Goal: Task Accomplishment & Management: Use online tool/utility

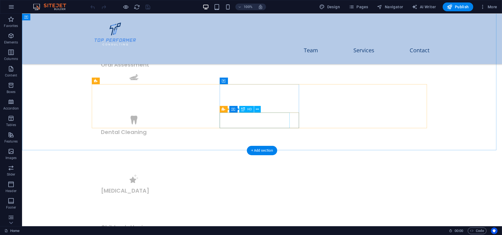
scroll to position [932, 0]
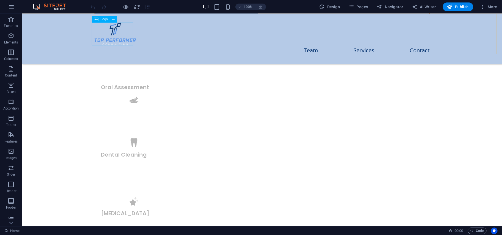
click at [119, 30] on div at bounding box center [261, 33] width 335 height 23
select select "px"
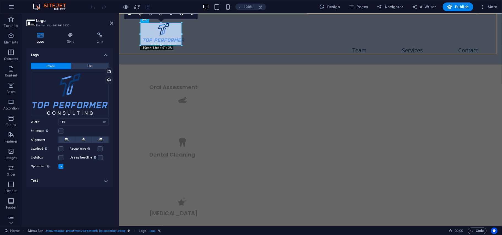
click at [126, 40] on div "Menu Team Services Contact" at bounding box center [310, 39] width 383 height 50
select select "header"
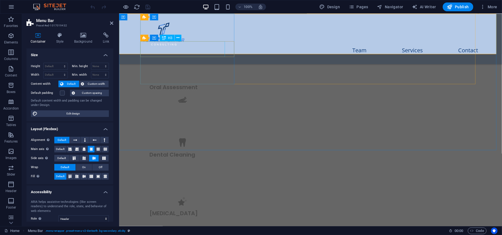
scroll to position [40, 0]
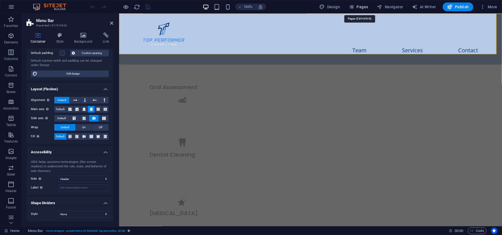
click at [358, 7] on span "Pages" at bounding box center [358, 7] width 19 height 6
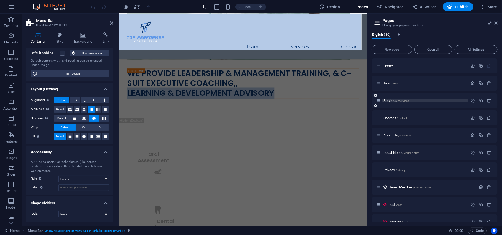
click at [387, 101] on span "Services /services" at bounding box center [395, 101] width 25 height 4
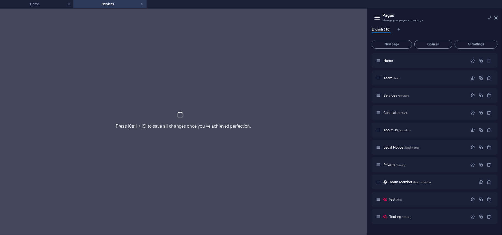
scroll to position [0, 0]
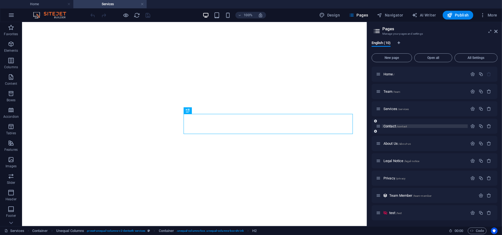
click at [389, 125] on span "Contact /contact" at bounding box center [394, 126] width 23 height 4
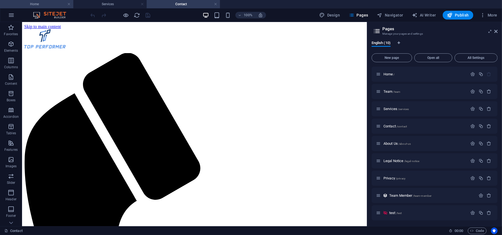
click at [37, 2] on h4 "Home" at bounding box center [36, 4] width 73 height 6
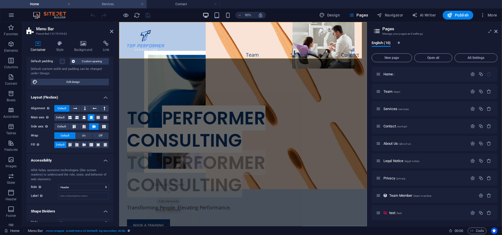
scroll to position [932, 0]
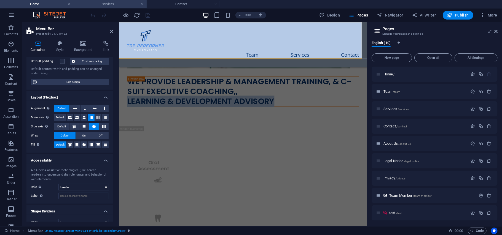
click at [119, 3] on h4 "Services" at bounding box center [109, 4] width 73 height 6
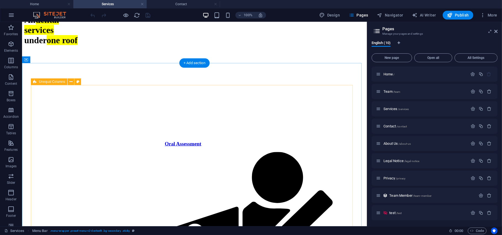
scroll to position [551, 0]
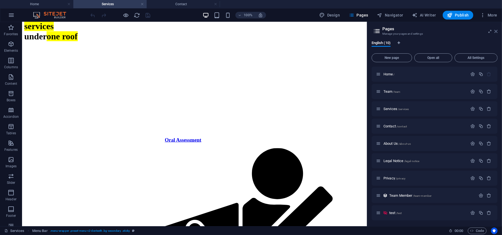
drag, startPoint x: 496, startPoint y: 29, endPoint x: 435, endPoint y: 26, distance: 60.7
click at [496, 29] on icon at bounding box center [495, 31] width 3 height 4
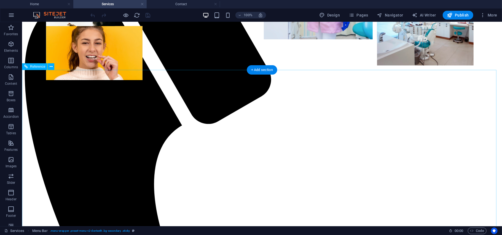
scroll to position [134, 0]
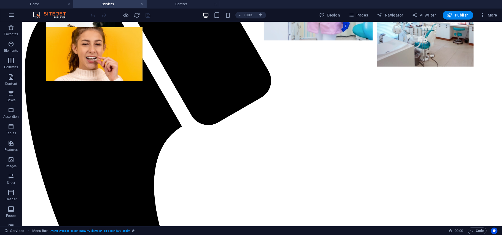
click at [353, 10] on div "100% Design Pages Navigator AI Writer Publish More" at bounding box center [250, 15] width 501 height 13
click at [353, 14] on icon "button" at bounding box center [352, 15] width 6 height 6
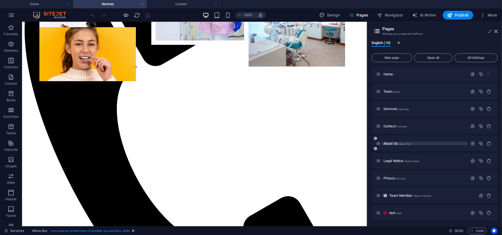
click at [391, 144] on span "About Us /about-us" at bounding box center [396, 144] width 27 height 4
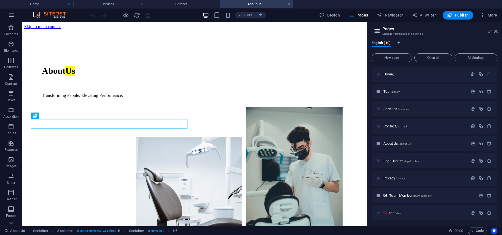
scroll to position [204, 0]
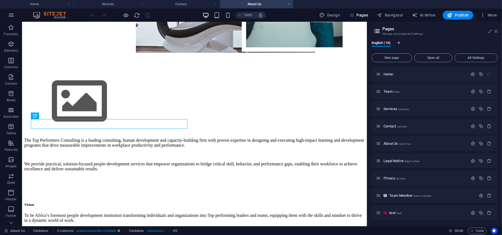
click at [495, 31] on icon at bounding box center [495, 31] width 3 height 4
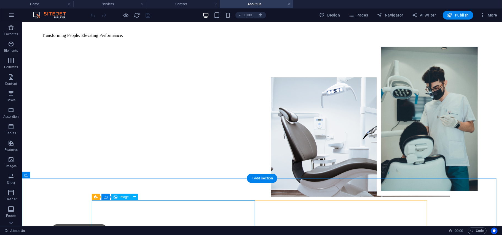
scroll to position [76, 0]
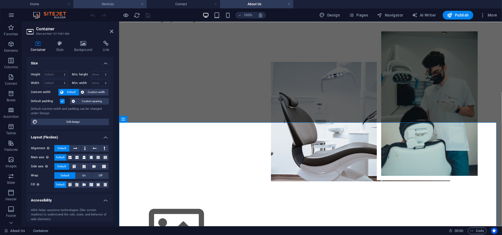
click at [112, 5] on h4 "Services" at bounding box center [109, 4] width 73 height 6
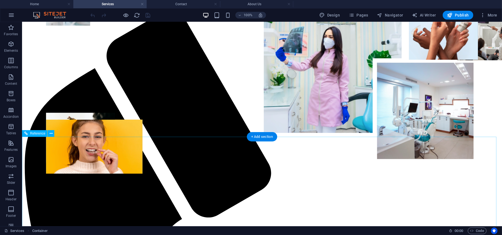
scroll to position [0, 0]
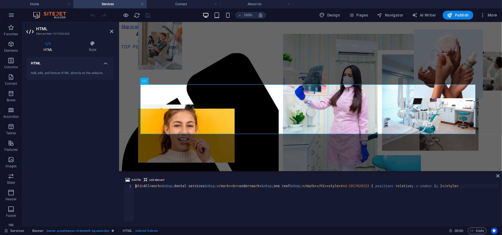
click at [199, 188] on div "< h1 > All < mark > &nbsp; dental services &nbsp; </ mark > < br > under < mark…" at bounding box center [316, 207] width 363 height 45
drag, startPoint x: 181, startPoint y: 187, endPoint x: 172, endPoint y: 188, distance: 8.9
click at [172, 188] on div "< h1 > All < mark > &nbsp; BOOK A TRAINING &nbsp; </ mark > < br > under < mark…" at bounding box center [316, 207] width 363 height 45
click at [148, 188] on div "< h1 > All < mark > &nbsp; A TRAINING &nbsp; </ mark > < br > under < mark > &n…" at bounding box center [316, 207] width 363 height 45
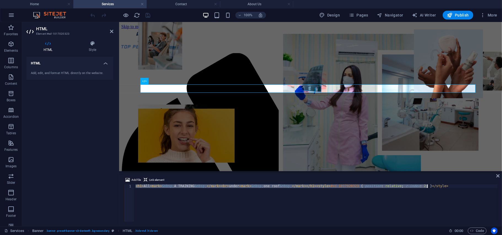
click at [148, 188] on div "< h1 > All < mark > &nbsp; A TRAINING &nbsp; </ mark > < br > under < mark > &n…" at bounding box center [316, 203] width 363 height 37
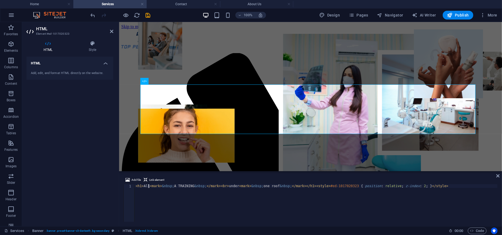
click at [148, 188] on div "< h1 > All < mark > &nbsp; A TRAINING &nbsp; </ mark > < br > under < mark > &n…" at bounding box center [316, 207] width 363 height 45
paste textarea "BOOK"
drag, startPoint x: 195, startPoint y: 187, endPoint x: 181, endPoint y: 185, distance: 14.7
click at [181, 185] on div "< h1 > BOOK < mark > &nbsp; A TRAINING &nbsp; </ mark > < br > under < mark > &…" at bounding box center [316, 207] width 363 height 45
click at [234, 186] on div "< h1 > BOOK < mark > &nbsp; A TRAINING &nbsp; </ mark > < br > under < mark > &…" at bounding box center [316, 207] width 363 height 45
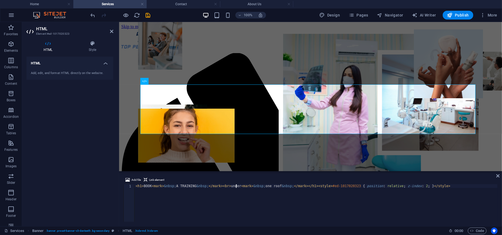
click at [236, 186] on div "< h1 > BOOK < mark > &nbsp; A TRAINING &nbsp; </ mark > < br > under < mark > &…" at bounding box center [316, 207] width 363 height 45
click at [194, 185] on div "< h1 > BOOK < mark > &nbsp; A TRAINING &nbsp; </ mark > < br > under < mark > &…" at bounding box center [316, 207] width 363 height 45
click at [220, 185] on div "< h1 > BOOK < mark > &nbsp; A &nbsp; </ mark > < br > under < mark > &nbsp; one…" at bounding box center [316, 207] width 363 height 45
paste textarea "TRAINING"
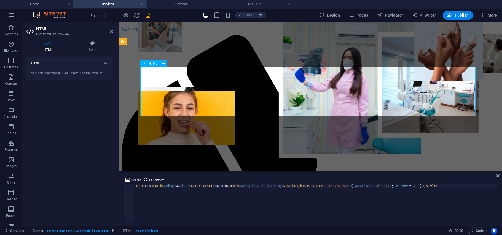
scroll to position [15, 0]
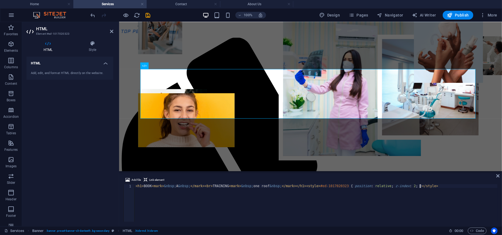
click at [287, 206] on div "< h1 > BOOK < mark > &nbsp; A &nbsp; </ mark > < br > TRAINING < mark > &nbsp; …" at bounding box center [316, 207] width 363 height 45
drag, startPoint x: 179, startPoint y: 187, endPoint x: 174, endPoint y: 187, distance: 5.2
click at [174, 187] on div "< h1 > BOOK < mark > &nbsp; A &nbsp; </ mark > < br > TRAINING < mark > &nbsp; …" at bounding box center [316, 207] width 363 height 45
click at [153, 185] on div "< h1 > BOOK < mark > &nbsp; A &nbsp; </ mark > < br > TRAINING < mark > &nbsp; …" at bounding box center [316, 207] width 363 height 45
click at [152, 185] on div "< h1 > BOOK < mark > &nbsp; A &nbsp; </ mark > < br > TRAINING < mark > &nbsp; …" at bounding box center [316, 207] width 363 height 45
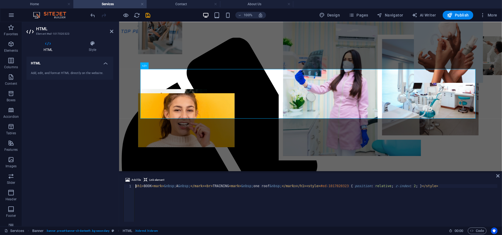
click at [152, 186] on div "< h1 > BOOK < mark > &nbsp; A &nbsp; </ mark > < br > TRAINING < mark > &nbsp; …" at bounding box center [316, 207] width 363 height 45
paste textarea "A"
click at [230, 187] on div "< h1 > BOOK A < mark > &nbsp; A &nbsp; </ mark > < br > TRAINING < mark > &nbsp…" at bounding box center [316, 207] width 363 height 45
drag, startPoint x: 231, startPoint y: 186, endPoint x: 216, endPoint y: 185, distance: 15.2
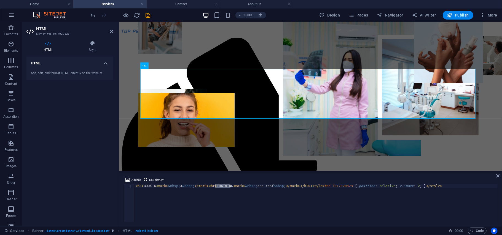
click at [216, 185] on div "< h1 > BOOK A < mark > &nbsp; A &nbsp; </ mark > < br > TRAINING < mark > &nbsp…" at bounding box center [316, 207] width 363 height 45
click at [155, 184] on div "Add file Link element" at bounding box center [310, 181] width 374 height 8
click at [155, 187] on div "< h1 > BOOK A < mark > &nbsp; A &nbsp; </ mark > < br > TRAINING < mark > &nbsp…" at bounding box center [316, 207] width 363 height 45
paste textarea "TRAINING"
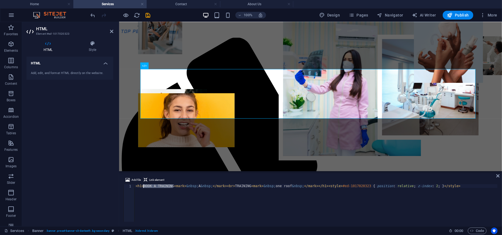
drag, startPoint x: 172, startPoint y: 187, endPoint x: 144, endPoint y: 187, distance: 28.1
click at [144, 187] on div "< h1 > BOOK A TRAINING < mark > &nbsp; A &nbsp; </ mark > < br > TRAINING < mar…" at bounding box center [316, 207] width 363 height 45
click at [165, 187] on div "< h1 > < mark > &nbsp; A &nbsp; </ mark > < br > TRAINING < mark > &nbsp; one r…" at bounding box center [316, 207] width 363 height 45
paste textarea "BOOK A TRAINING"
click at [198, 188] on div "< h1 > < mark > &nbsp; BOOK A TRAINING A &nbsp; </ mark > < br > TRAINING < mar…" at bounding box center [316, 207] width 363 height 45
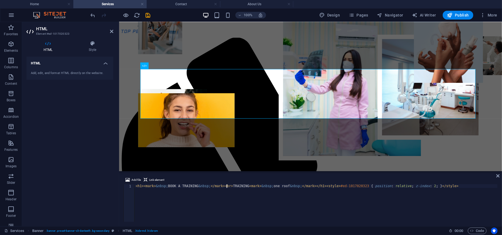
click at [227, 186] on div "< h1 > < mark > &nbsp; BOOK A TRAINING &nbsp; </ mark > < br > TRAINING < mark …" at bounding box center [316, 207] width 363 height 45
drag, startPoint x: 220, startPoint y: 186, endPoint x: 304, endPoint y: 185, distance: 84.3
click at [304, 185] on div "< h1 > < mark > &nbsp; BOOK A TRAINING &nbsp; </ mark > < br > TRAINING < mark …" at bounding box center [316, 207] width 363 height 45
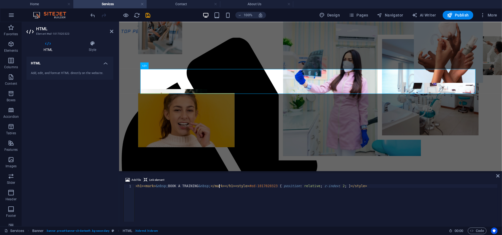
type textarea "<h1><mark>&nbsp;BOOK A TRAINING &nbsp;</mark></h1><style>#ed-1017020323 { posit…"
click at [286, 234] on div "Services Banner . banner .preset-banner-v3-denteeth .bg-secondary HTML . hide-m…" at bounding box center [224, 231] width 440 height 7
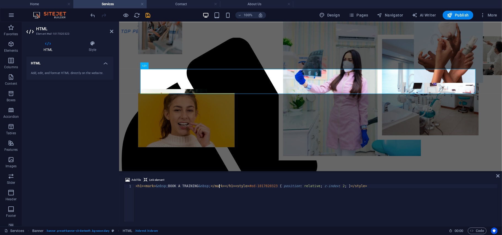
click at [359, 187] on div "< h1 > < mark > &nbsp; BOOK A TRAINING &nbsp; </ mark > </ h1 > < style > #ed-1…" at bounding box center [316, 207] width 363 height 45
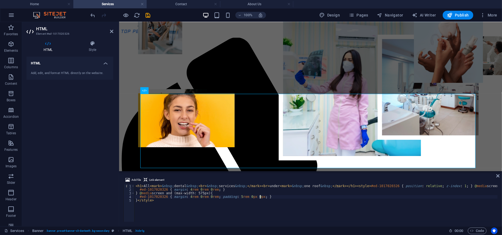
click at [284, 197] on div "< h1 > All < mark > &nbsp; dental &nbsp; < br > &nbsp; services &nbsp; </ mark …" at bounding box center [328, 207] width 387 height 44
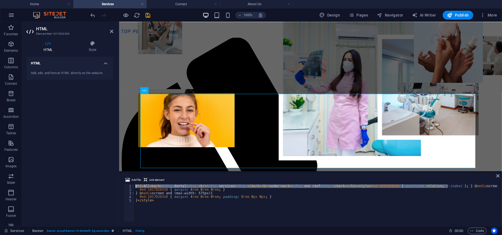
drag, startPoint x: 448, startPoint y: 187, endPoint x: 105, endPoint y: 188, distance: 342.6
click at [105, 188] on div "HTML Element #ed-1017020326 HTML Style HTML Add, edit, and format HTML directly…" at bounding box center [262, 124] width 480 height 205
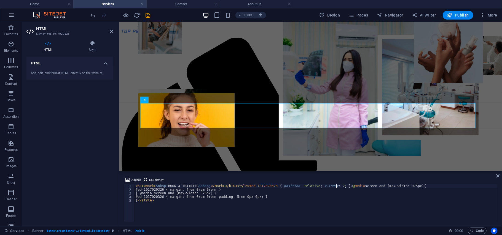
type textarea "<h1><mark>&nbsp;BOOK A TRAINING &nbsp;</mark></h1><style>#ed-1017020323 { posit…"
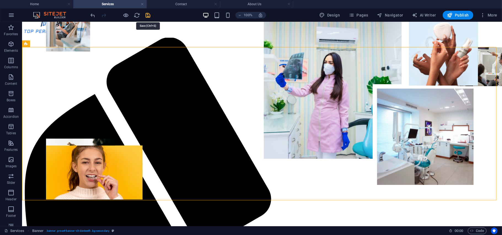
click at [147, 17] on icon "save" at bounding box center [148, 15] width 6 height 6
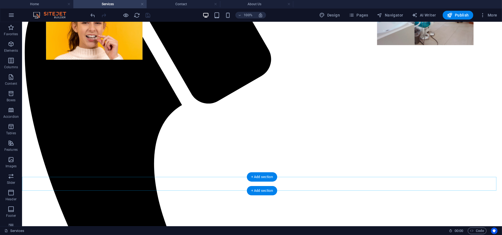
scroll to position [120, 0]
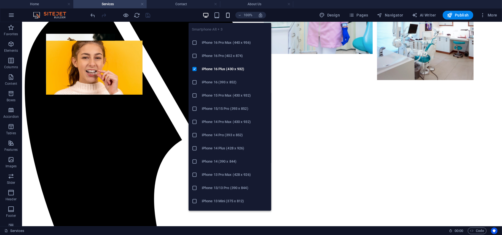
click at [228, 13] on icon "button" at bounding box center [228, 15] width 6 height 6
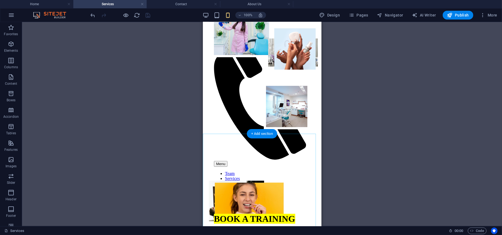
scroll to position [8, 0]
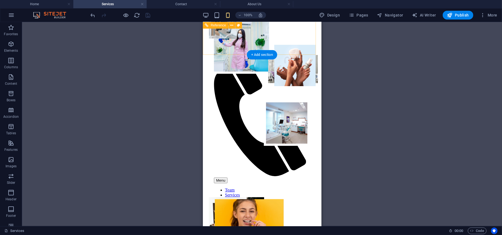
click at [231, 39] on div at bounding box center [262, 42] width 96 height 24
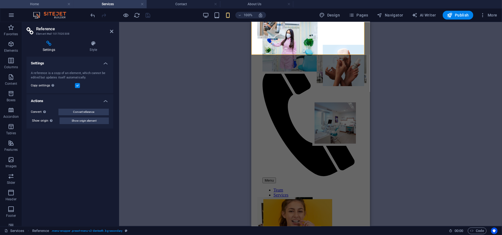
click at [38, 6] on h4 "Home" at bounding box center [36, 4] width 73 height 6
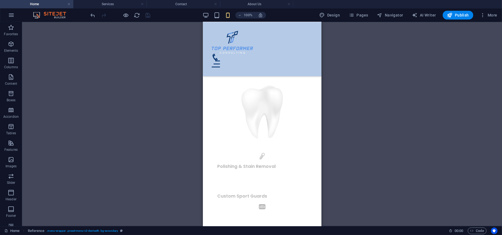
scroll to position [0, 0]
click at [240, 47] on div at bounding box center [261, 42] width 101 height 23
select select "px"
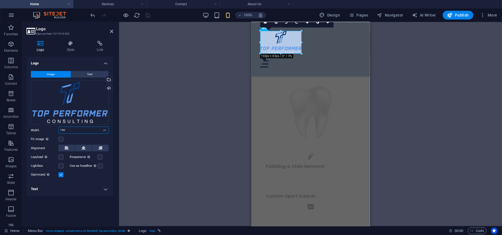
click at [69, 128] on input "150" at bounding box center [84, 130] width 50 height 7
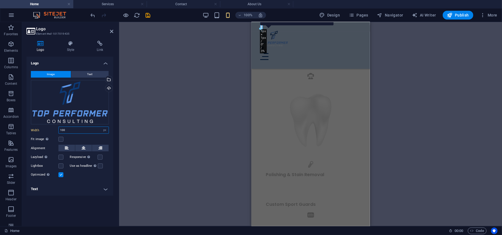
scroll to position [925, 0]
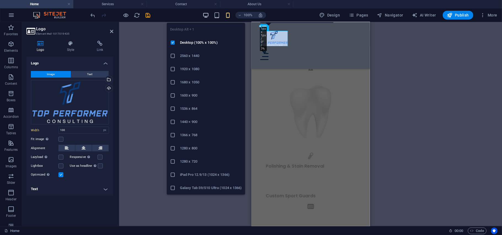
click at [205, 15] on icon "button" at bounding box center [206, 15] width 6 height 6
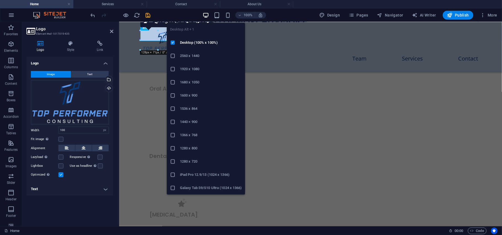
type input "150"
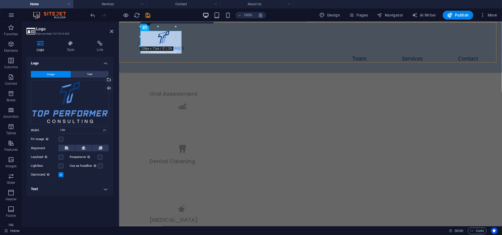
click at [130, 41] on div "Menu Team Services Contact" at bounding box center [310, 47] width 383 height 50
select select "header"
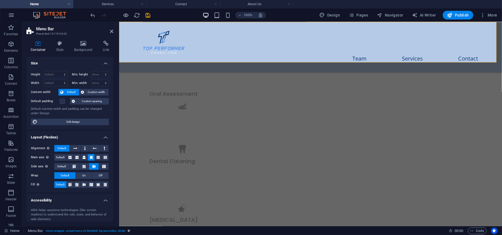
click at [60, 103] on label at bounding box center [62, 101] width 5 height 5
click at [0, 0] on input "Default padding" at bounding box center [0, 0] width 0 height 0
click at [60, 103] on label at bounding box center [62, 101] width 5 height 5
click at [0, 0] on input "Default padding" at bounding box center [0, 0] width 0 height 0
click at [90, 100] on span "Custom spacing" at bounding box center [92, 101] width 31 height 7
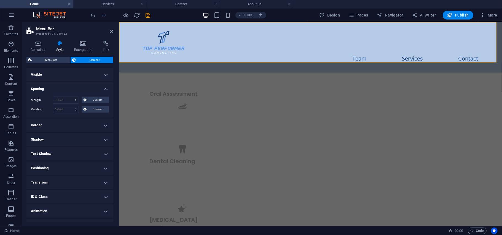
click at [60, 125] on h4 "Border" at bounding box center [69, 125] width 87 height 13
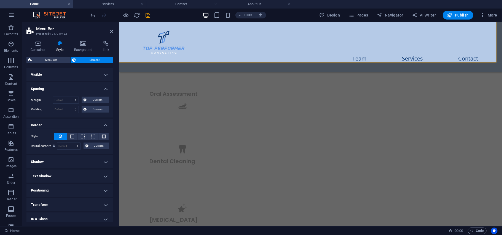
click at [62, 125] on h4 "Border" at bounding box center [69, 124] width 87 height 10
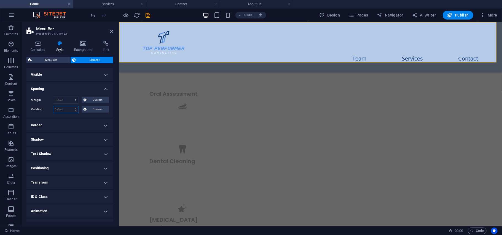
click at [63, 111] on select "Default px rem % vh vw Custom" at bounding box center [65, 109] width 25 height 7
select select "px"
click at [70, 106] on select "Default px rem % vh vw Custom" at bounding box center [65, 109] width 25 height 7
type input "0"
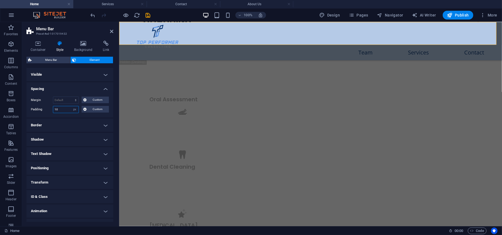
scroll to position [922, 0]
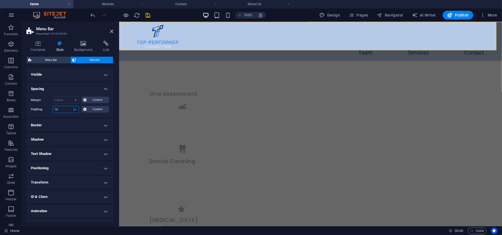
type input "1"
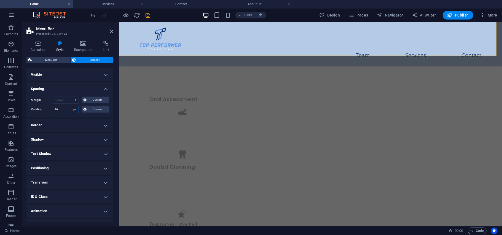
scroll to position [927, 0]
type input "20"
click at [170, 39] on div at bounding box center [310, 38] width 342 height 23
select select "px"
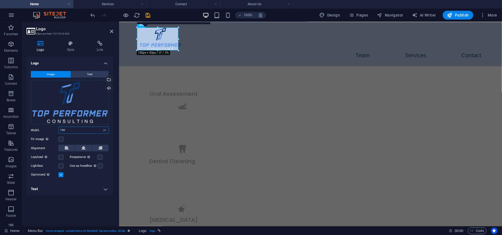
click at [73, 129] on input "150" at bounding box center [84, 130] width 50 height 7
type input "1"
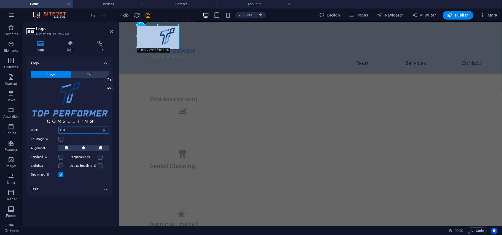
scroll to position [935, 0]
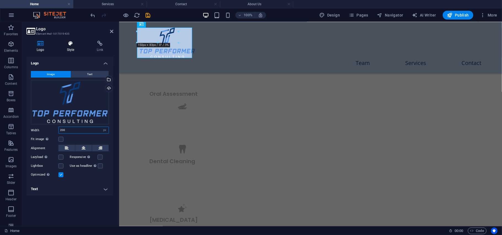
type input "200"
click at [67, 46] on icon at bounding box center [71, 44] width 28 height 6
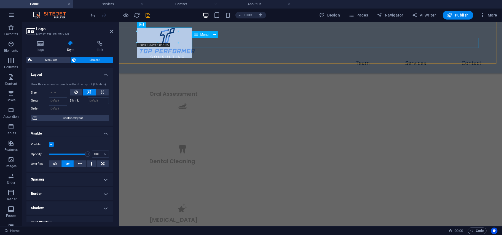
click at [224, 58] on nav "Team Services Contact" at bounding box center [310, 63] width 342 height 10
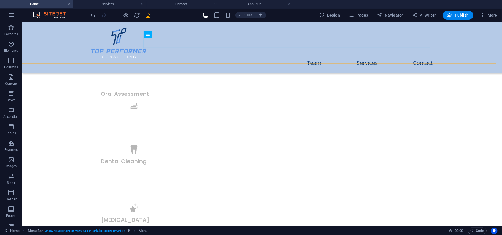
click at [60, 48] on div "Menu Team Services Contact" at bounding box center [262, 48] width 480 height 52
select select "px"
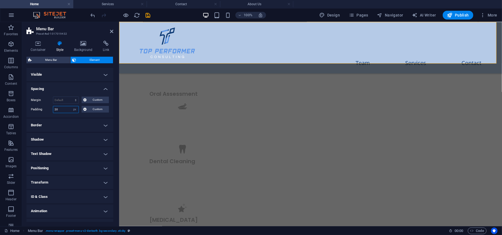
click at [63, 107] on input "20" at bounding box center [65, 109] width 25 height 7
type input "2"
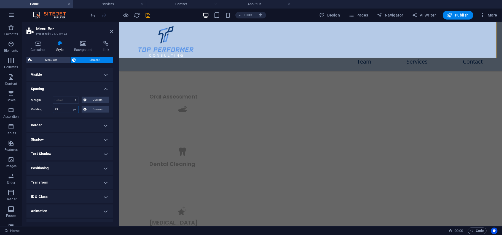
scroll to position [932, 0]
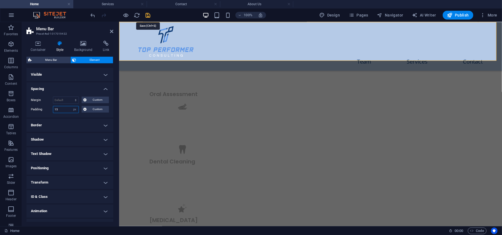
type input "15"
click at [150, 18] on icon "save" at bounding box center [148, 15] width 6 height 6
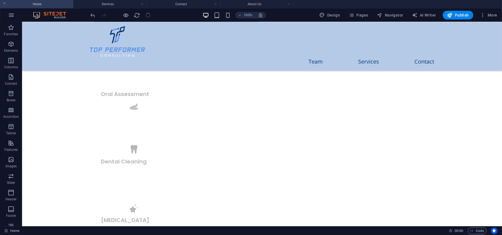
checkbox input "false"
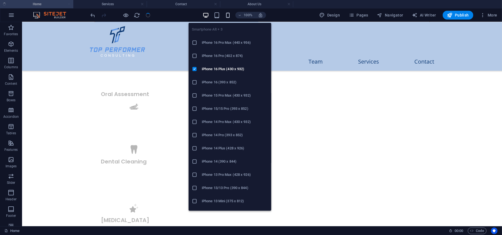
click at [230, 15] on icon "button" at bounding box center [228, 15] width 6 height 6
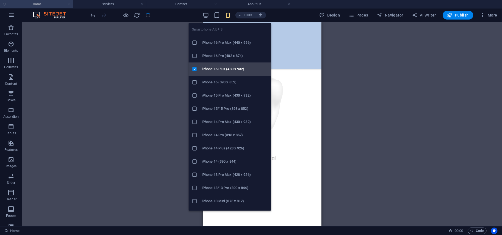
scroll to position [933, 0]
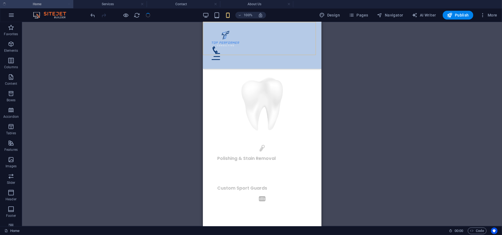
click at [208, 46] on div "Menu Team Services Contact" at bounding box center [262, 45] width 119 height 47
select select "px"
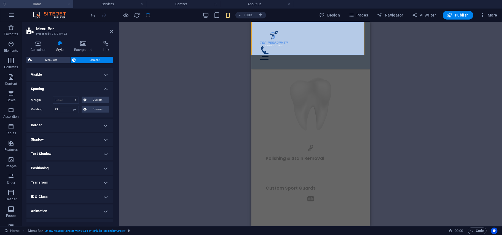
type input "2"
click at [73, 108] on select "Default px rem % vh vw Custom" at bounding box center [75, 109] width 8 height 7
select select "px"
click at [71, 106] on select "Default px rem % vh vw Custom" at bounding box center [75, 109] width 8 height 7
click at [61, 109] on input "32" at bounding box center [65, 109] width 25 height 7
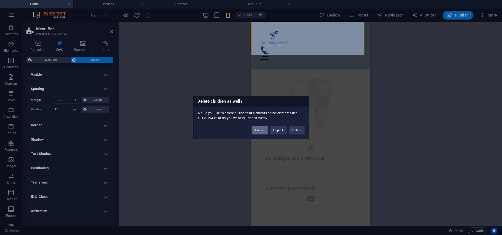
click at [252, 128] on button "Cancel" at bounding box center [260, 131] width 16 height 8
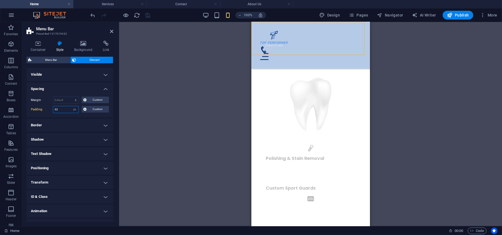
click at [60, 109] on input "32" at bounding box center [65, 109] width 25 height 7
type input "3"
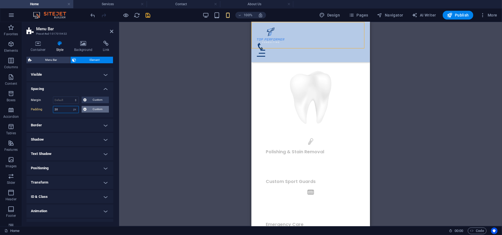
scroll to position [926, 0]
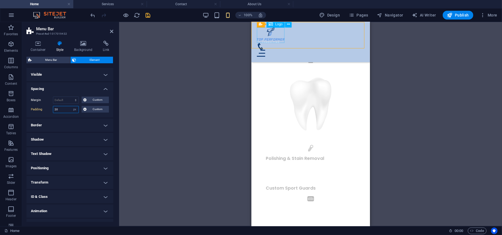
type input "20"
click at [273, 34] on div at bounding box center [310, 34] width 107 height 15
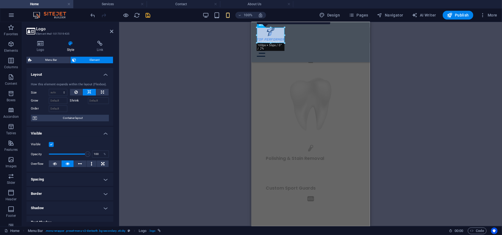
click at [49, 63] on div "Menu Bar Element Layout How this element expands within the layout (Flexbox). S…" at bounding box center [69, 139] width 87 height 165
click at [278, 35] on div at bounding box center [310, 34] width 107 height 15
click at [44, 48] on h4 "Logo" at bounding box center [41, 47] width 30 height 12
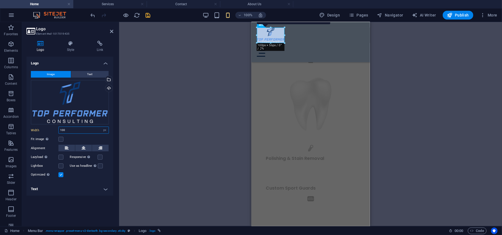
click at [75, 132] on input "100" at bounding box center [84, 130] width 50 height 7
type input "1"
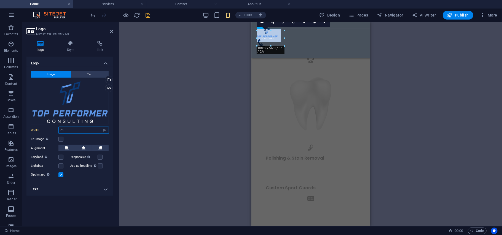
scroll to position [922, 0]
type input "7"
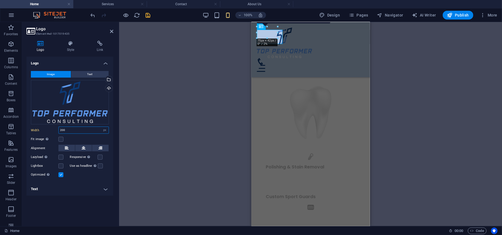
scroll to position [941, 0]
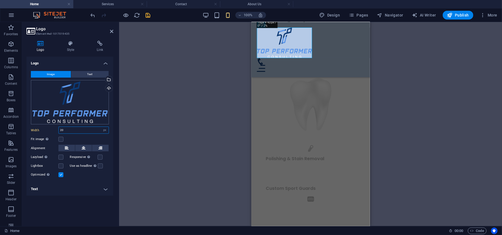
type input "2"
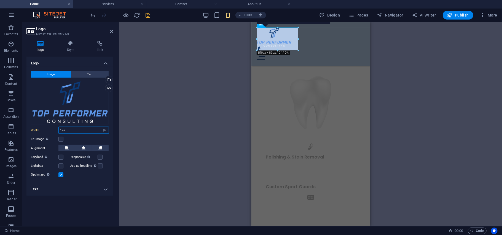
scroll to position [930, 0]
type input "125"
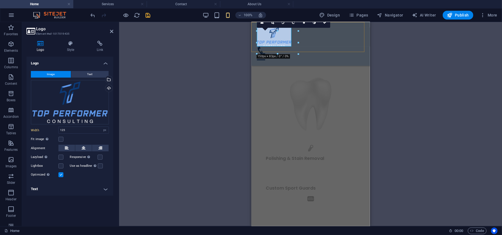
click at [252, 38] on div "Menu Team Services Contact" at bounding box center [310, 44] width 119 height 44
select select "px"
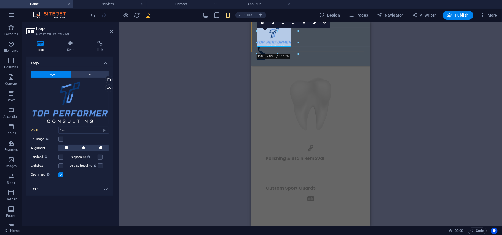
select select "px"
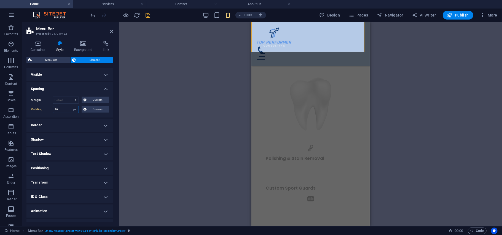
click at [62, 111] on input "20" at bounding box center [65, 109] width 25 height 7
click at [95, 111] on span "Custom" at bounding box center [97, 109] width 19 height 7
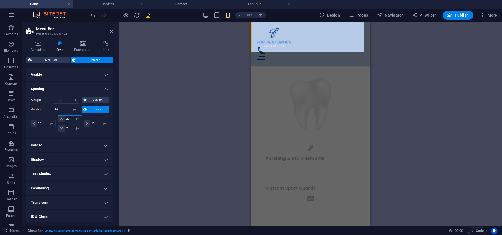
click at [70, 121] on input "20" at bounding box center [73, 119] width 17 height 7
type input "2"
type input "15"
select select "DISABLED_OPTION_VALUE"
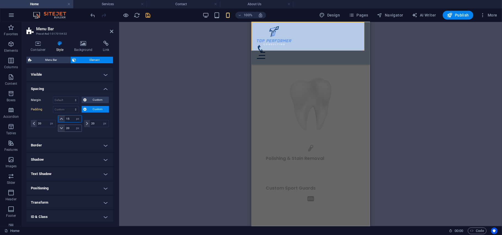
type input "15"
click at [69, 130] on input "20" at bounding box center [73, 128] width 17 height 7
type input "2"
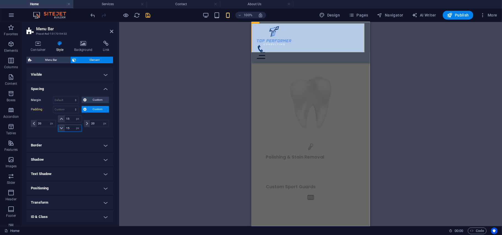
scroll to position [927, 0]
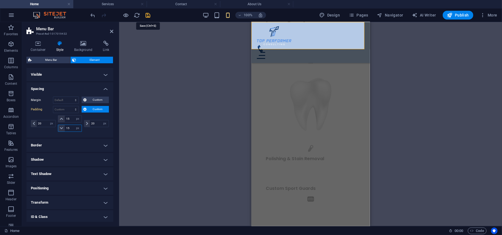
type input "15"
click at [147, 17] on icon "save" at bounding box center [148, 15] width 6 height 6
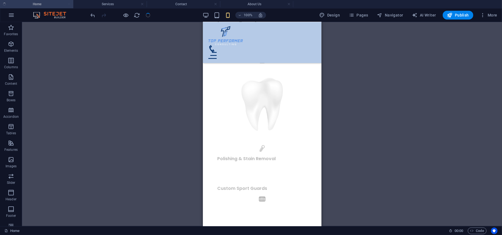
checkbox input "false"
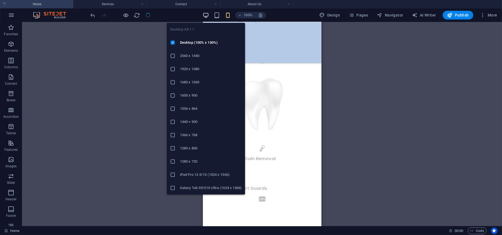
click at [207, 15] on icon "button" at bounding box center [206, 15] width 6 height 6
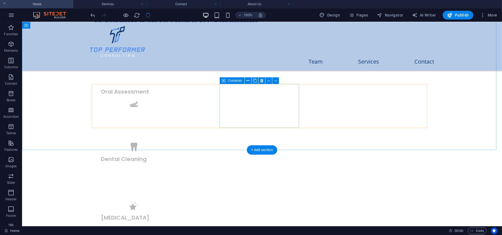
scroll to position [939, 0]
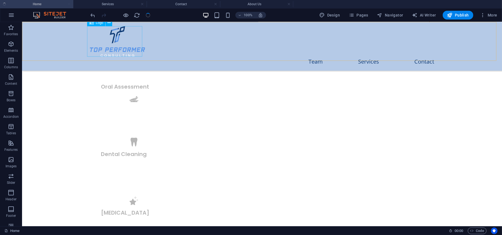
click at [124, 42] on div at bounding box center [262, 41] width 345 height 31
select select "px"
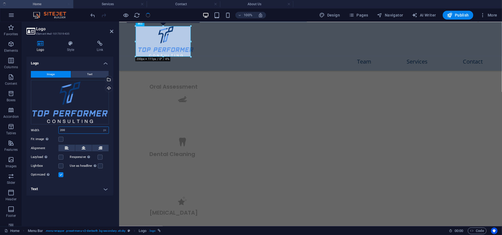
click at [82, 127] on input "200" at bounding box center [84, 130] width 50 height 7
type input "2"
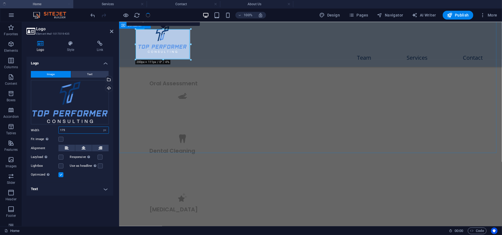
scroll to position [935, 0]
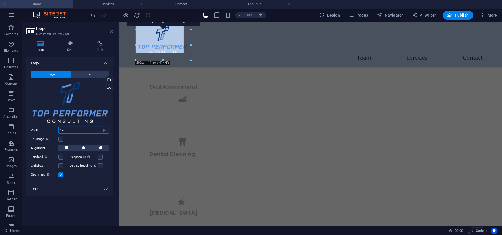
type input "175"
click at [112, 33] on icon at bounding box center [111, 31] width 3 height 4
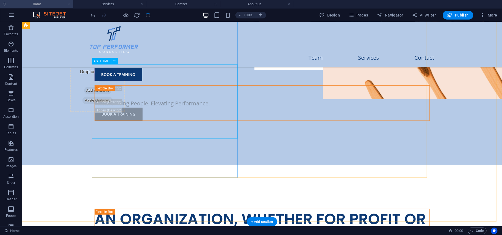
scroll to position [111, 0]
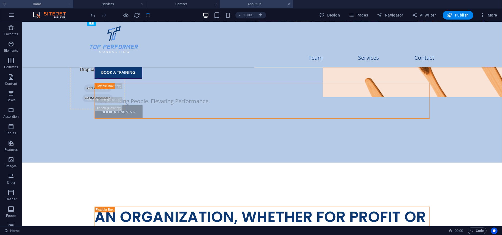
click at [254, 4] on h4 "About Us" at bounding box center [256, 4] width 73 height 6
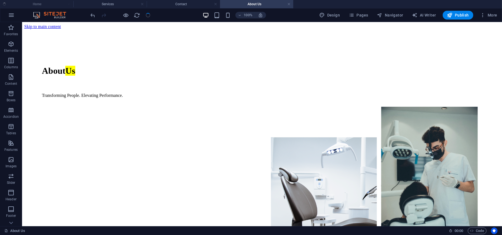
scroll to position [76, 0]
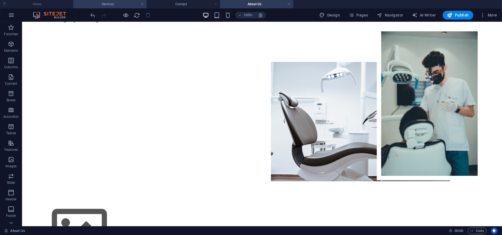
click at [99, 5] on h4 "Services" at bounding box center [109, 4] width 73 height 6
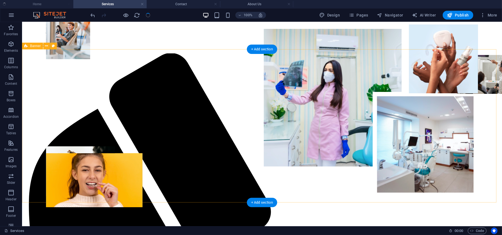
scroll to position [0, 0]
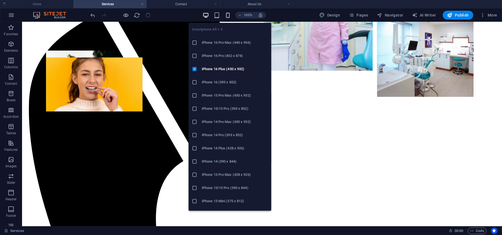
click at [230, 16] on icon "button" at bounding box center [228, 15] width 6 height 6
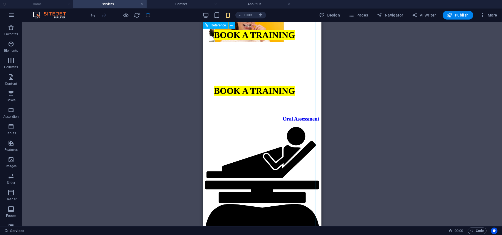
scroll to position [211, 0]
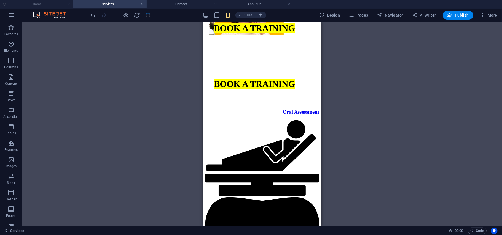
click at [34, 3] on ul "Home Services Contact About Us" at bounding box center [251, 4] width 502 height 8
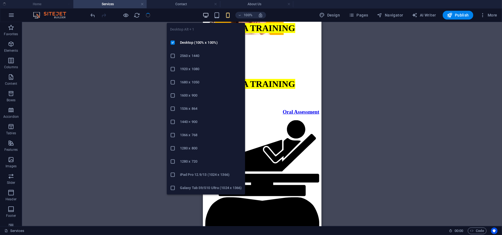
click at [209, 13] on icon "button" at bounding box center [206, 15] width 6 height 6
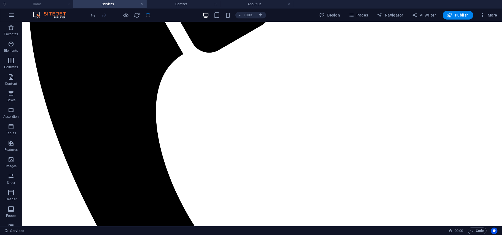
click at [35, 8] on ul "Home Services Contact About Us" at bounding box center [251, 4] width 502 height 8
click at [39, 6] on ul "Home Services Contact About Us" at bounding box center [251, 4] width 502 height 8
click at [47, 4] on ul "Home Services Contact About Us" at bounding box center [251, 4] width 502 height 8
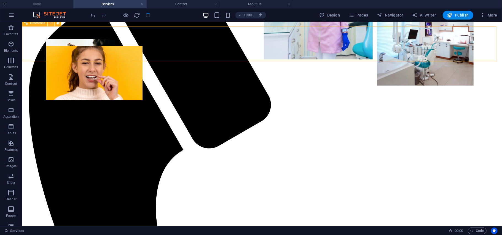
scroll to position [113, 0]
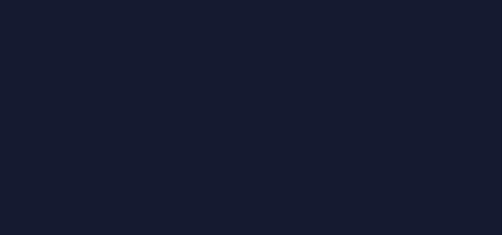
click at [216, 56] on div at bounding box center [251, 117] width 502 height 235
